Goal: Task Accomplishment & Management: Manage account settings

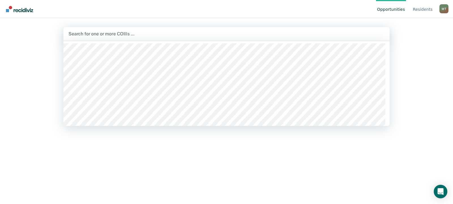
click at [96, 34] on div at bounding box center [226, 34] width 316 height 7
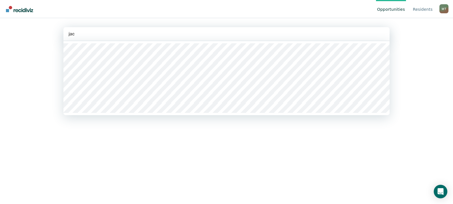
type input "jack"
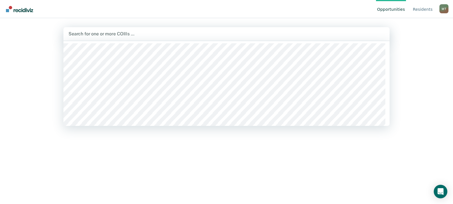
click at [99, 33] on div at bounding box center [226, 34] width 316 height 7
type input "d"
type input "[PERSON_NAME]"
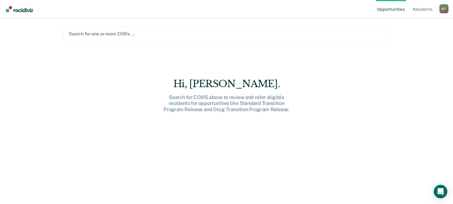
click at [99, 32] on div at bounding box center [226, 34] width 315 height 7
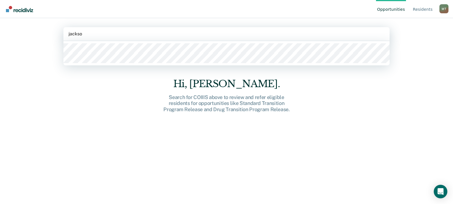
type input "[PERSON_NAME]"
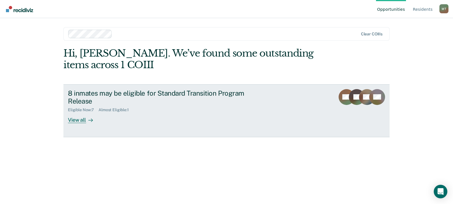
click at [79, 121] on div "View all" at bounding box center [84, 117] width 32 height 11
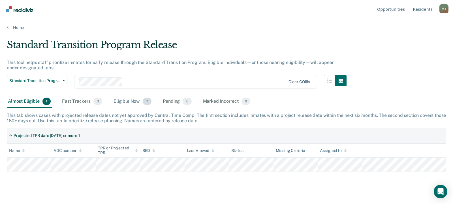
click at [126, 101] on div "Eligible Now 7" at bounding box center [132, 101] width 40 height 12
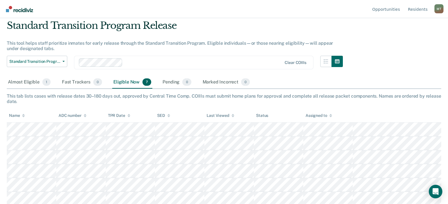
scroll to position [35, 0]
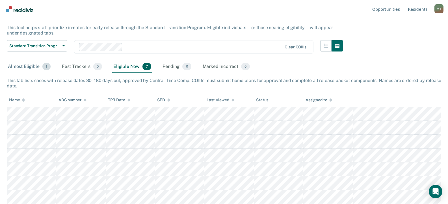
click at [25, 68] on div "Almost Eligible 1" at bounding box center [29, 67] width 45 height 12
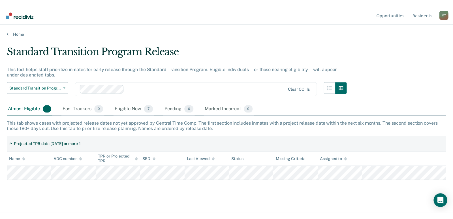
scroll to position [0, 0]
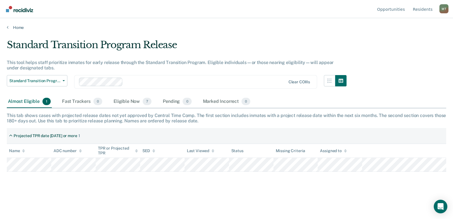
click at [445, 10] on div "M T" at bounding box center [443, 8] width 9 height 9
click at [411, 43] on link "Log Out" at bounding box center [421, 44] width 36 height 5
